Goal: Transaction & Acquisition: Purchase product/service

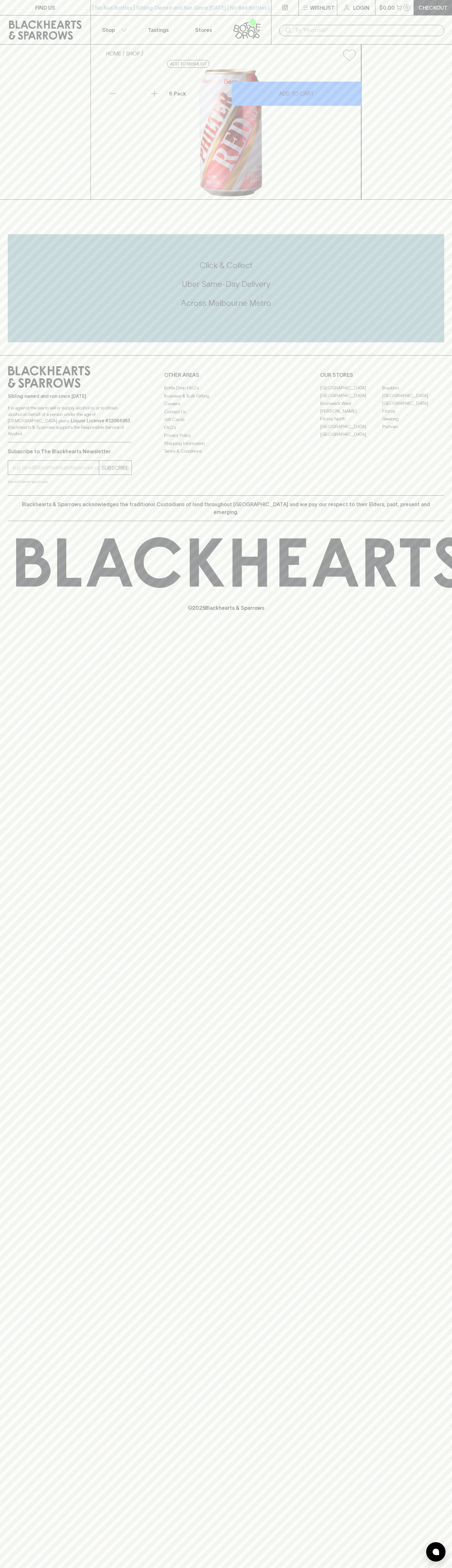
click at [251, 12] on div "| No Bad Bottles | Sibling Owned and Run Since 2006 | No Bad Bottles | Sibling …" at bounding box center [181, 8] width 181 height 16
click at [444, 438] on div "FIND US | No Bad Bottles | Sibling Owned and Run Since 2006 | No Bad Bottles | …" at bounding box center [226, 784] width 452 height 1568
click at [203, 1568] on html "FIND US | No Bad Bottles | Sibling Owned and Run Since 2006 | No Bad Bottles | …" at bounding box center [226, 784] width 452 height 1568
click at [16, 798] on div "FIND US | No Bad Bottles | Sibling Owned and Run Since 2006 | No Bad Bottles | …" at bounding box center [226, 784] width 452 height 1568
